Goal: Find specific page/section: Find specific page/section

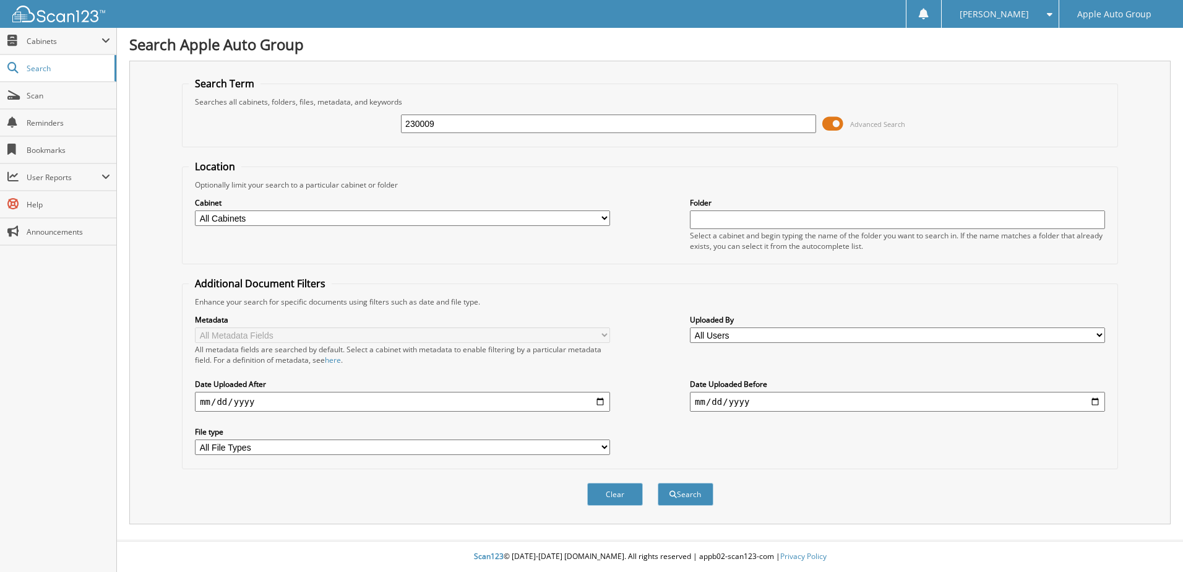
type input "230009"
click at [575, 340] on button "Search" at bounding box center [686, 494] width 56 height 23
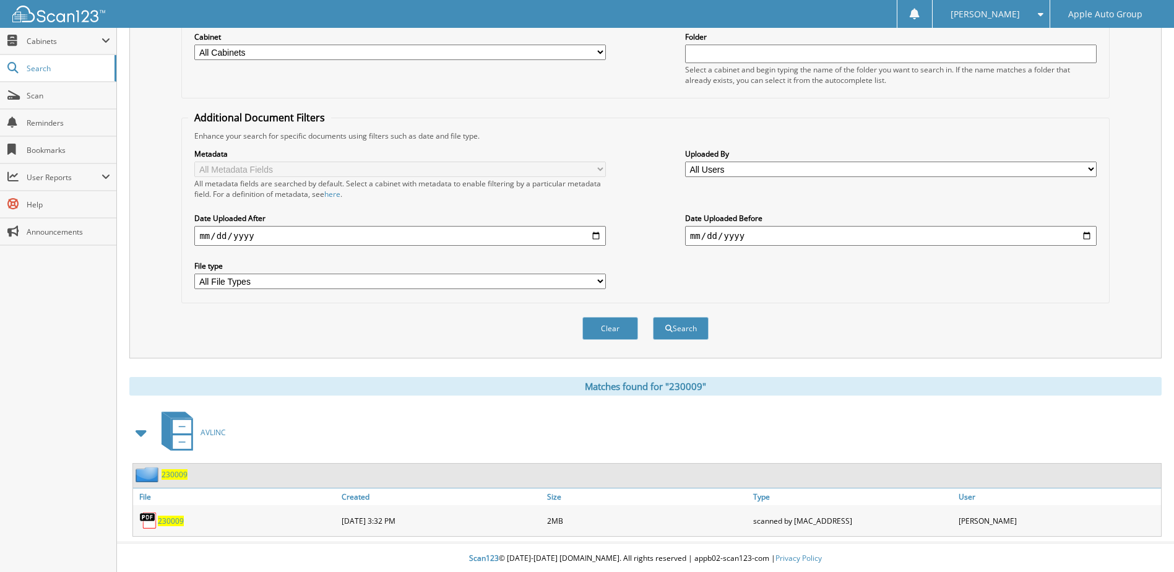
scroll to position [168, 0]
click at [189, 475] on div "230009" at bounding box center [647, 474] width 1028 height 24
click at [176, 475] on span "230009" at bounding box center [175, 472] width 26 height 11
